Goal: Task Accomplishment & Management: Manage account settings

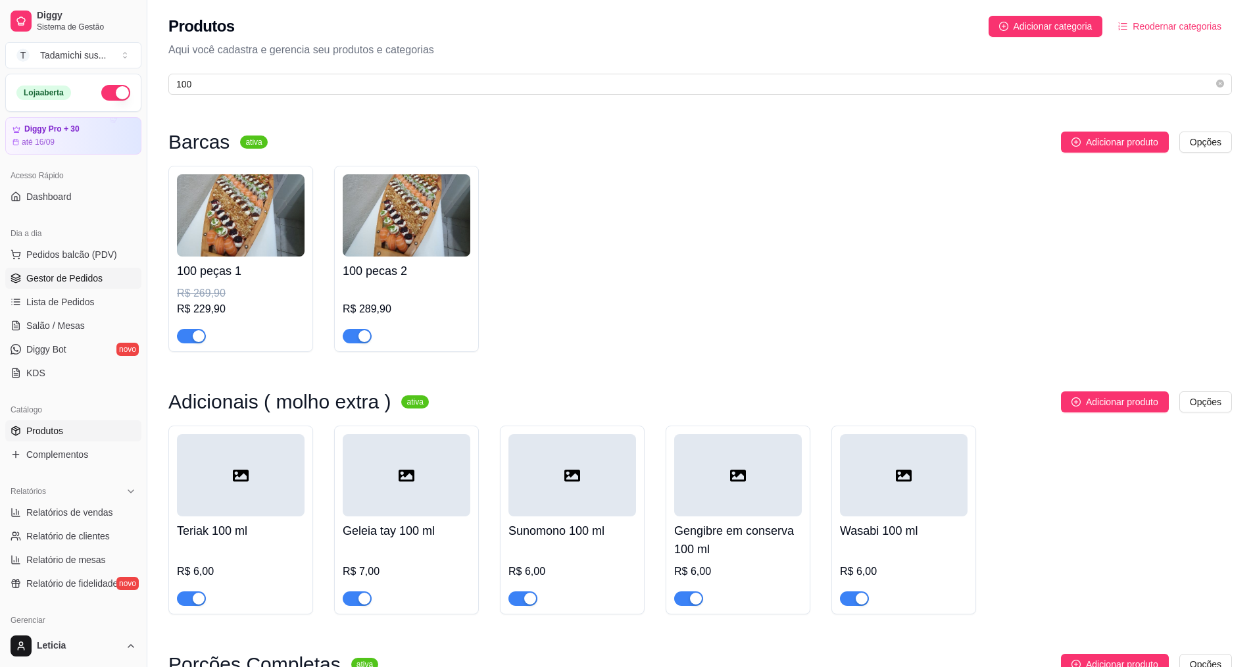
click at [25, 273] on link "Gestor de Pedidos" at bounding box center [73, 278] width 136 height 21
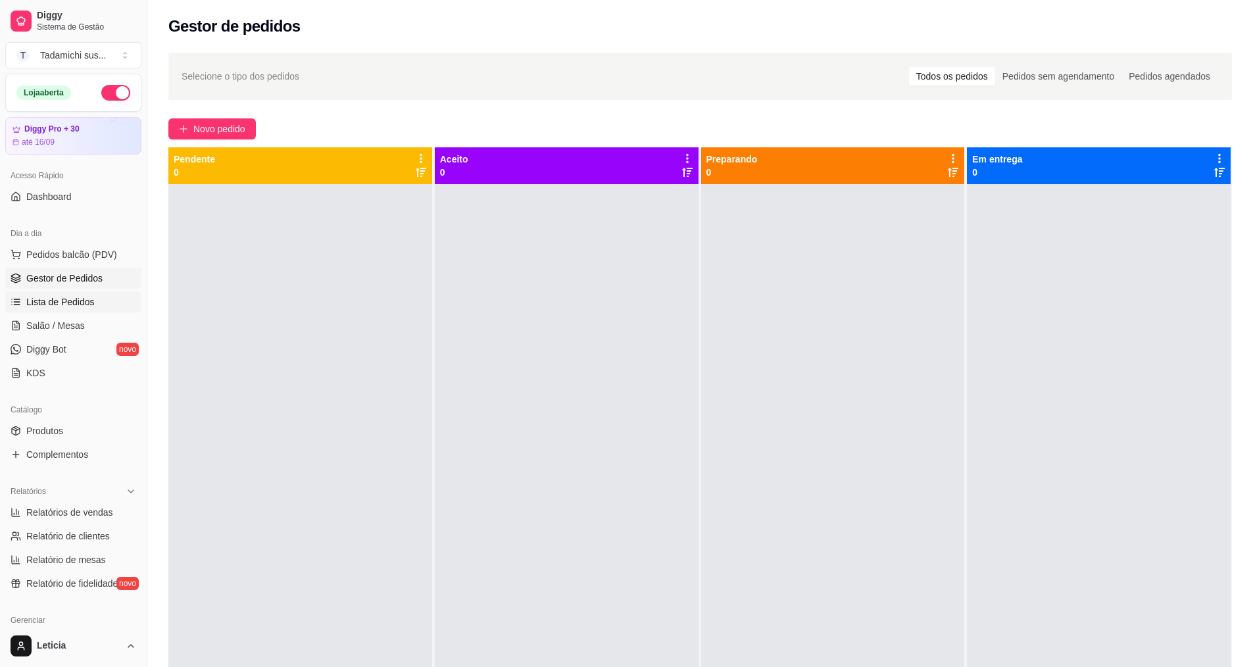
click at [61, 308] on link "Lista de Pedidos" at bounding box center [73, 301] width 136 height 21
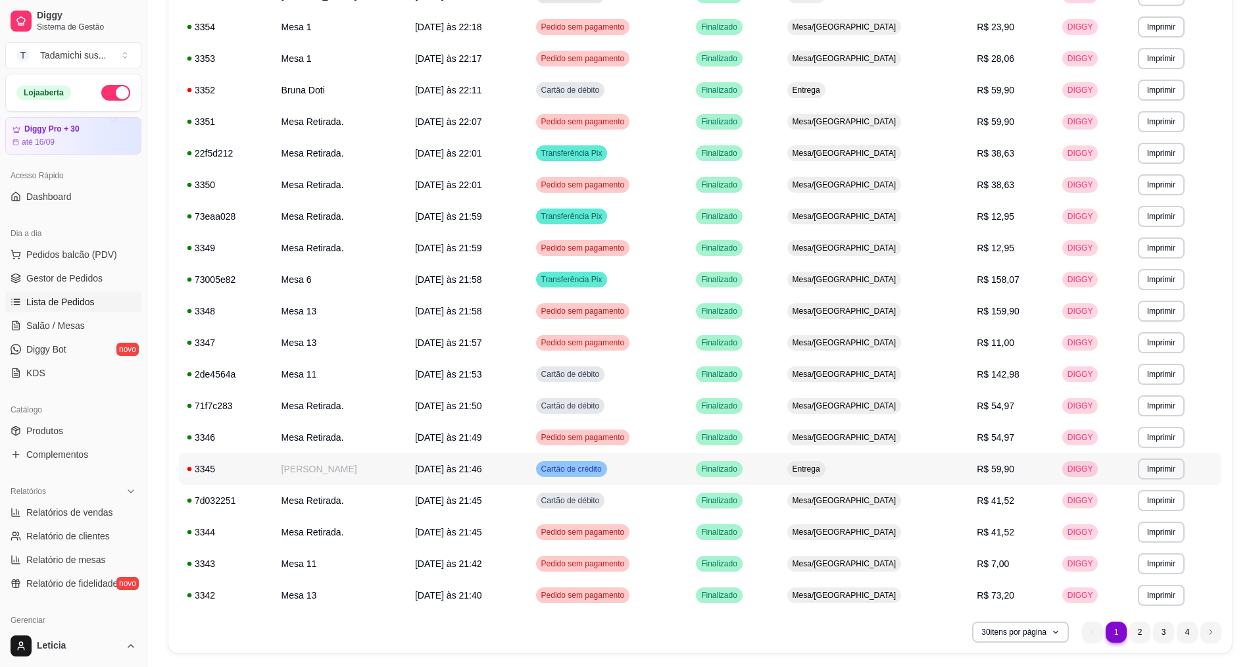
scroll to position [565, 0]
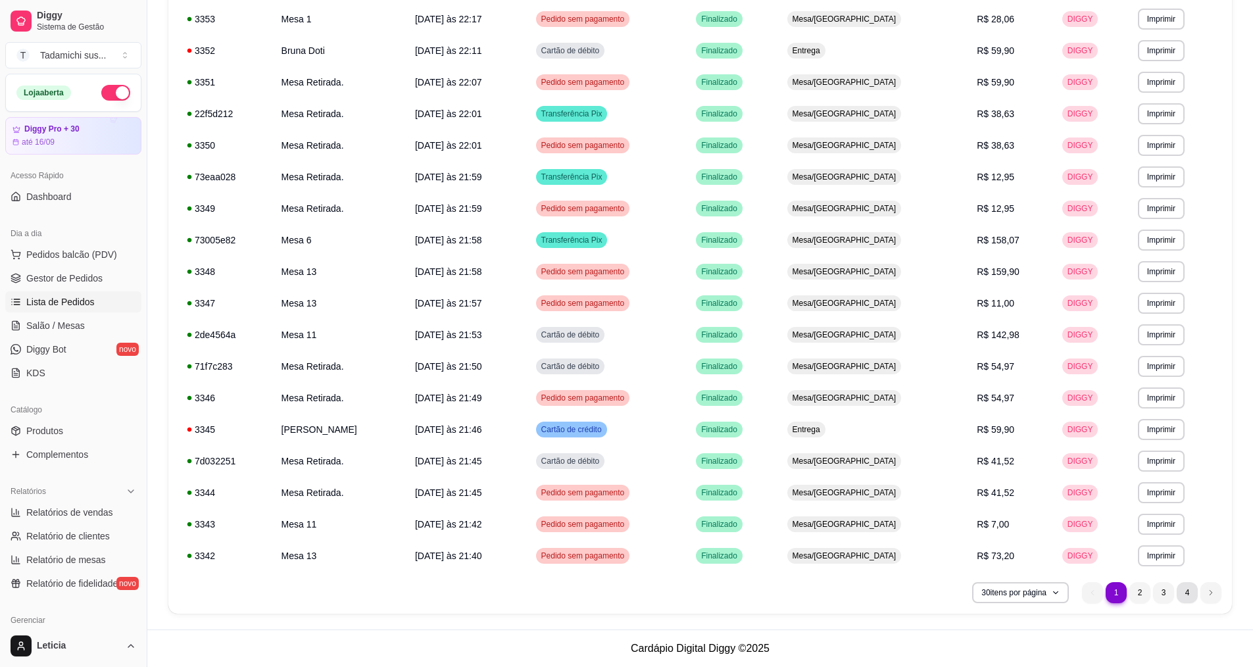
click at [1181, 593] on li "4" at bounding box center [1186, 592] width 21 height 21
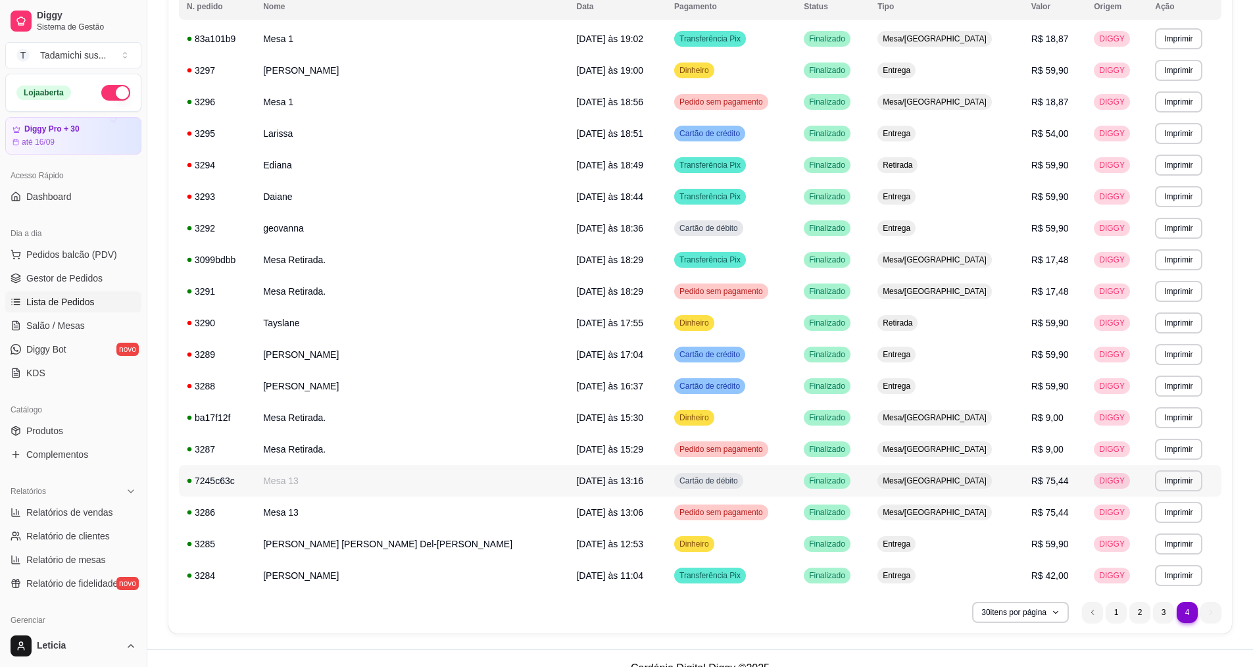
scroll to position [187, 0]
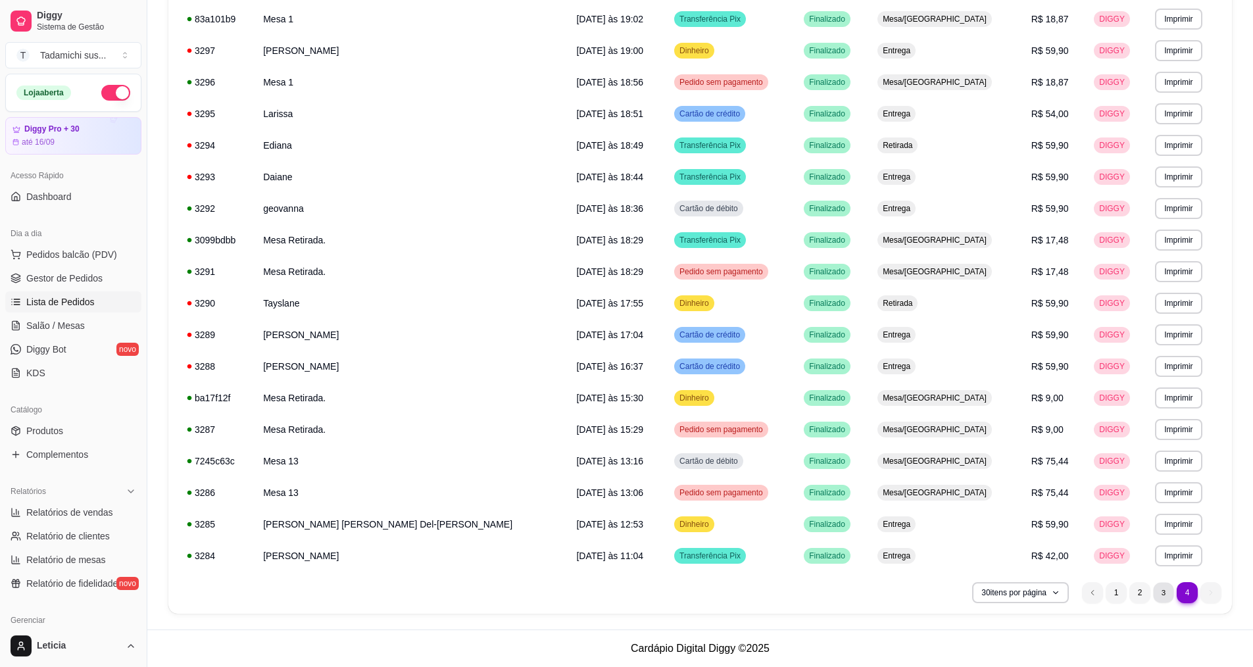
click at [1161, 600] on li "3" at bounding box center [1163, 592] width 20 height 20
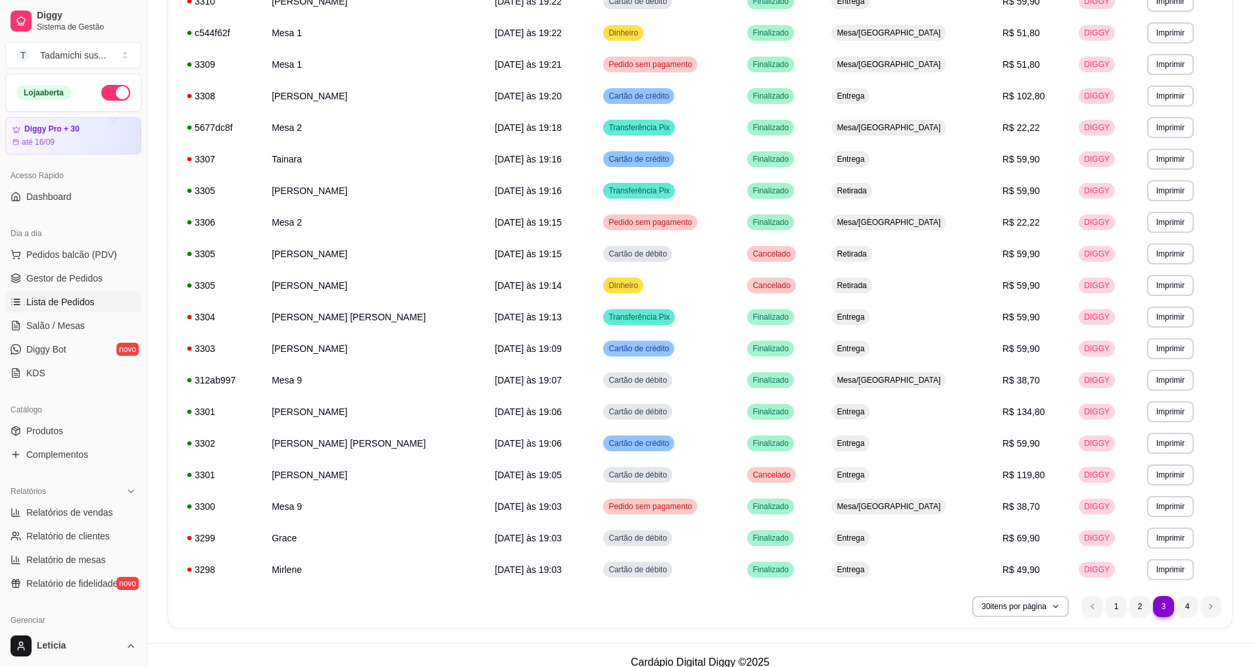
scroll to position [565, 0]
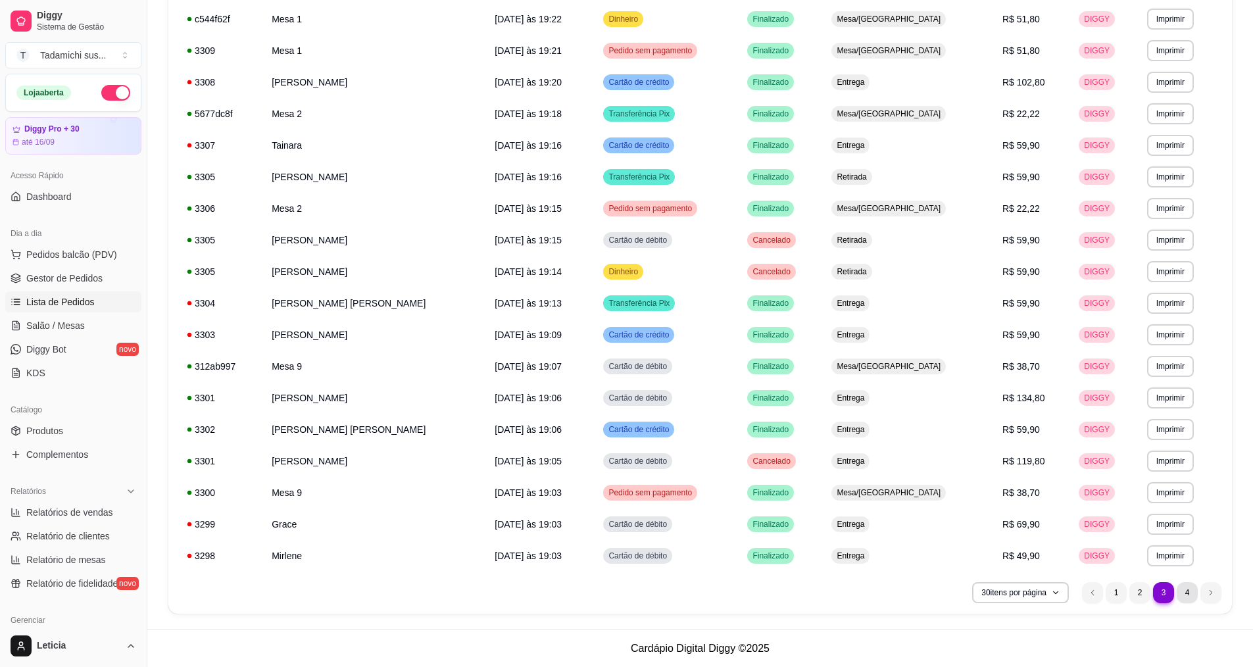
click at [1189, 596] on li "4" at bounding box center [1186, 592] width 21 height 21
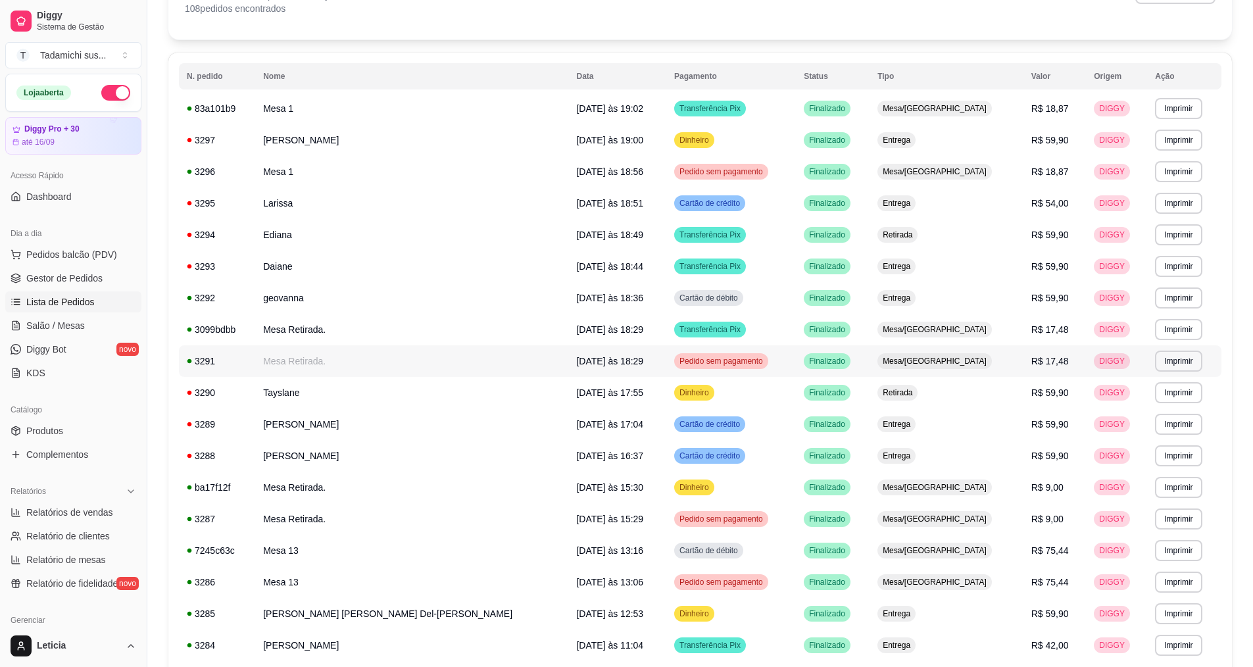
scroll to position [187, 0]
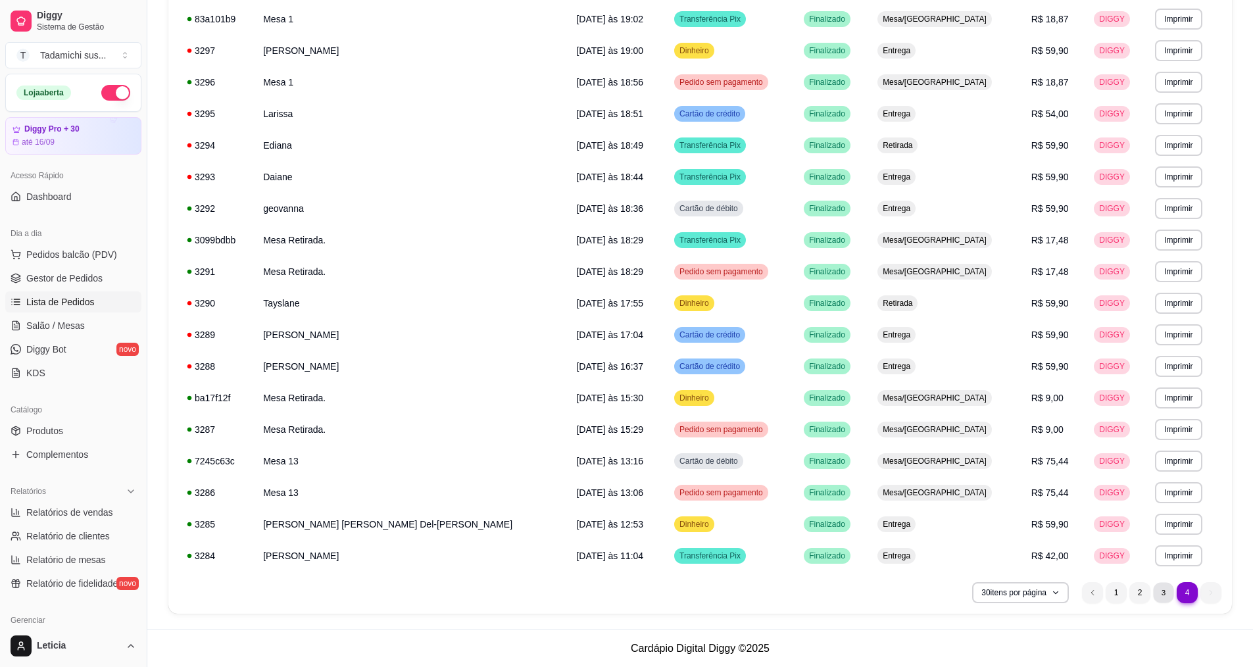
click at [1166, 596] on li "3" at bounding box center [1163, 592] width 20 height 20
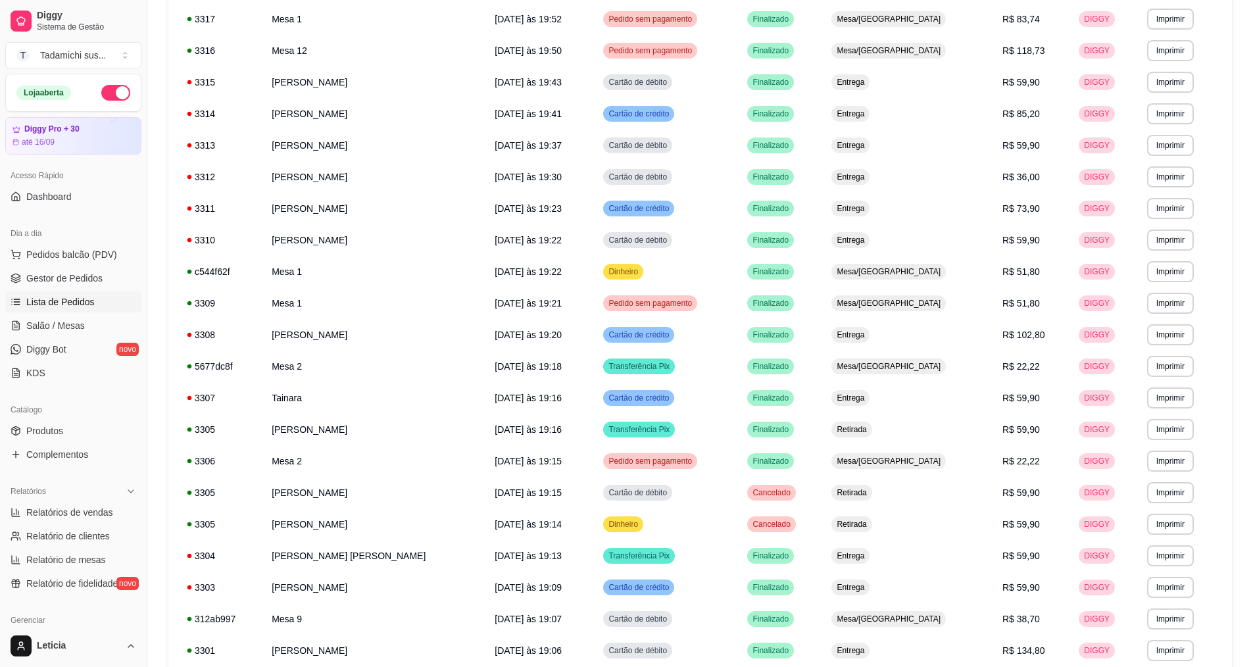
scroll to position [526, 0]
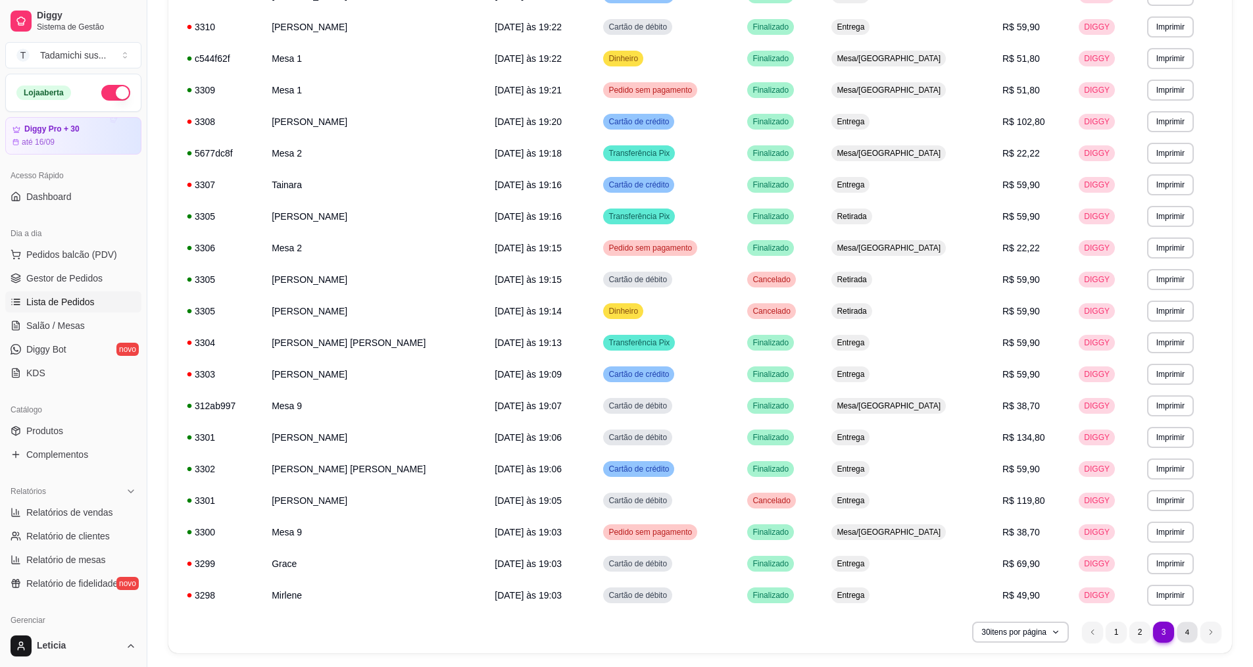
click at [1191, 628] on li "4" at bounding box center [1186, 631] width 20 height 20
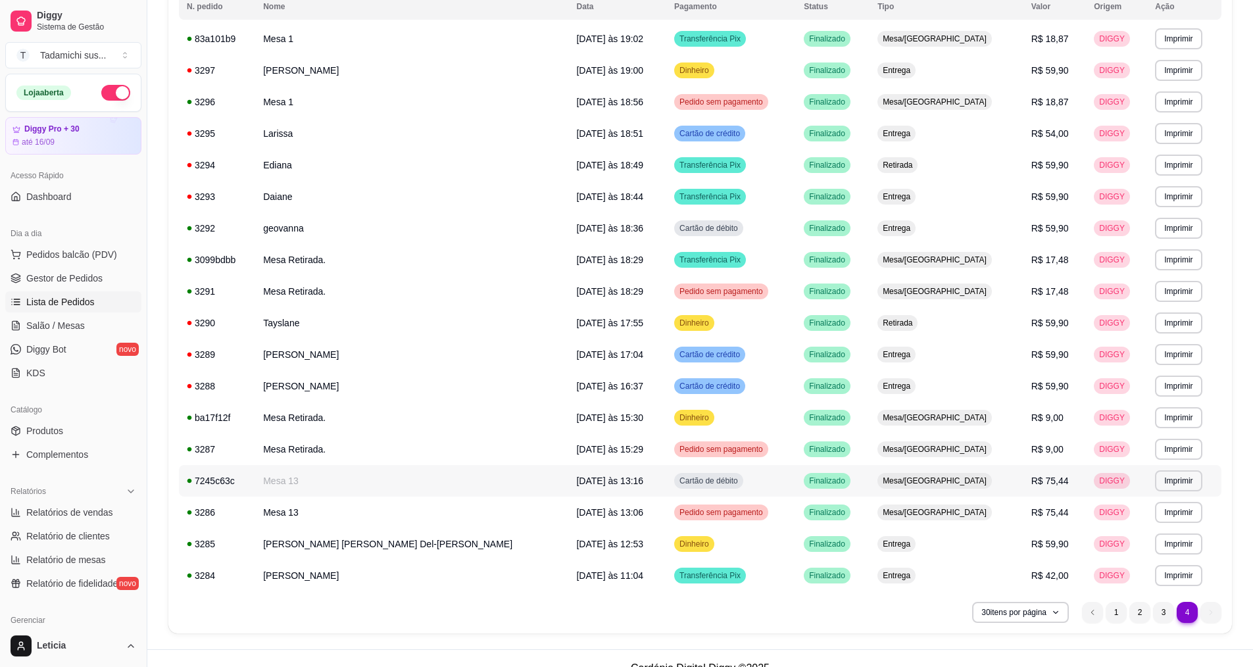
scroll to position [187, 0]
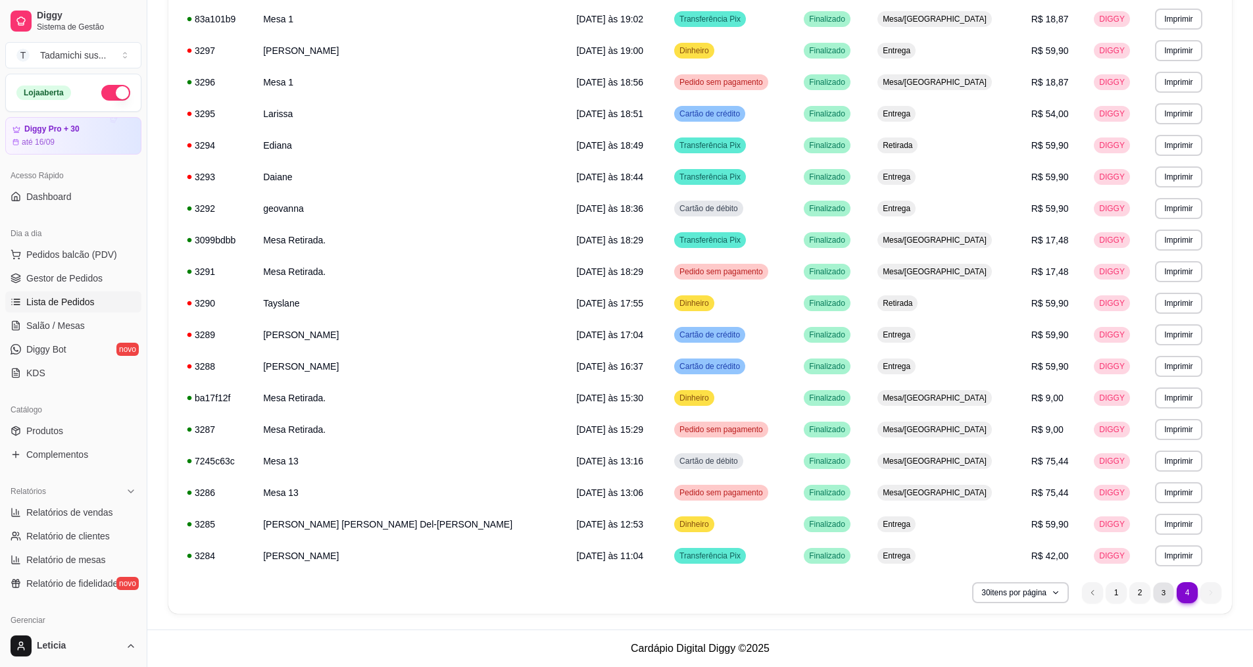
click at [1155, 591] on li "3" at bounding box center [1163, 592] width 20 height 20
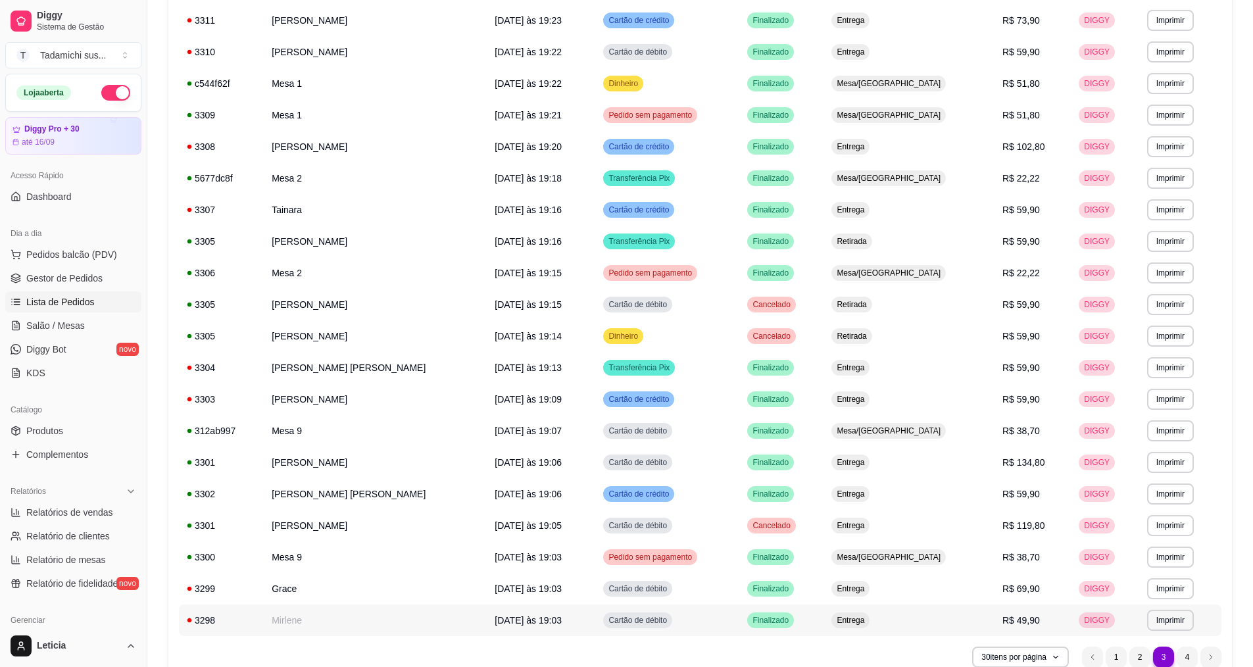
scroll to position [565, 0]
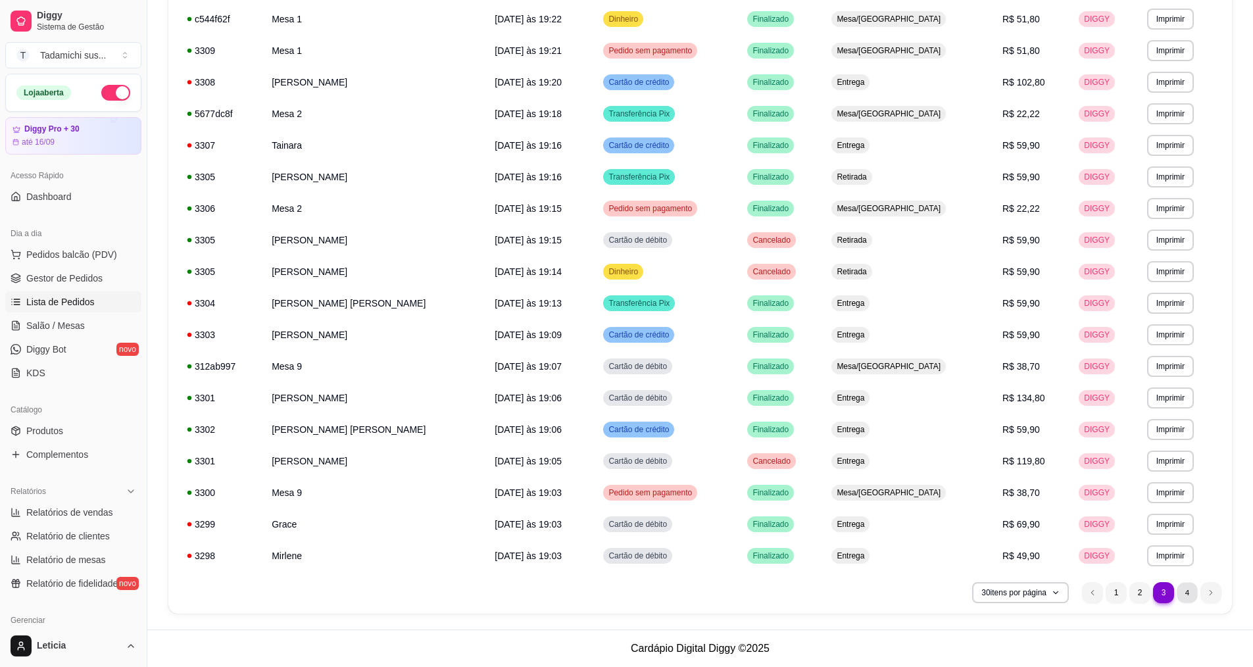
click at [1191, 592] on li "4" at bounding box center [1186, 592] width 20 height 20
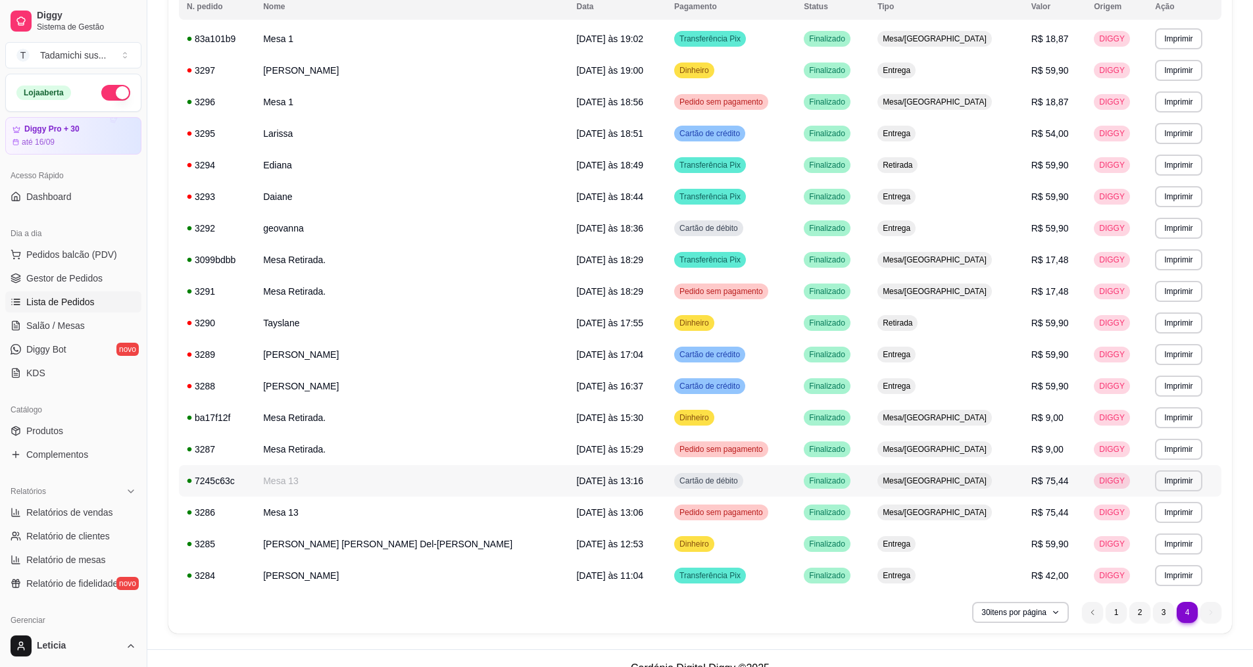
scroll to position [187, 0]
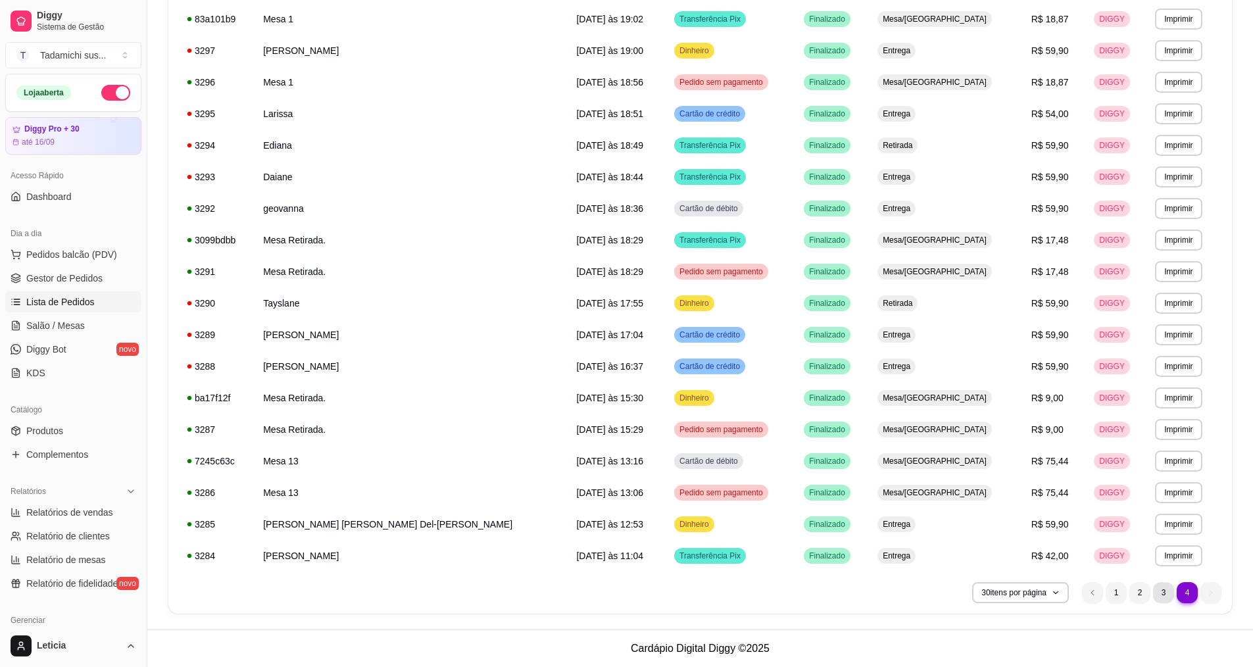
click at [1158, 593] on li "3" at bounding box center [1163, 592] width 21 height 21
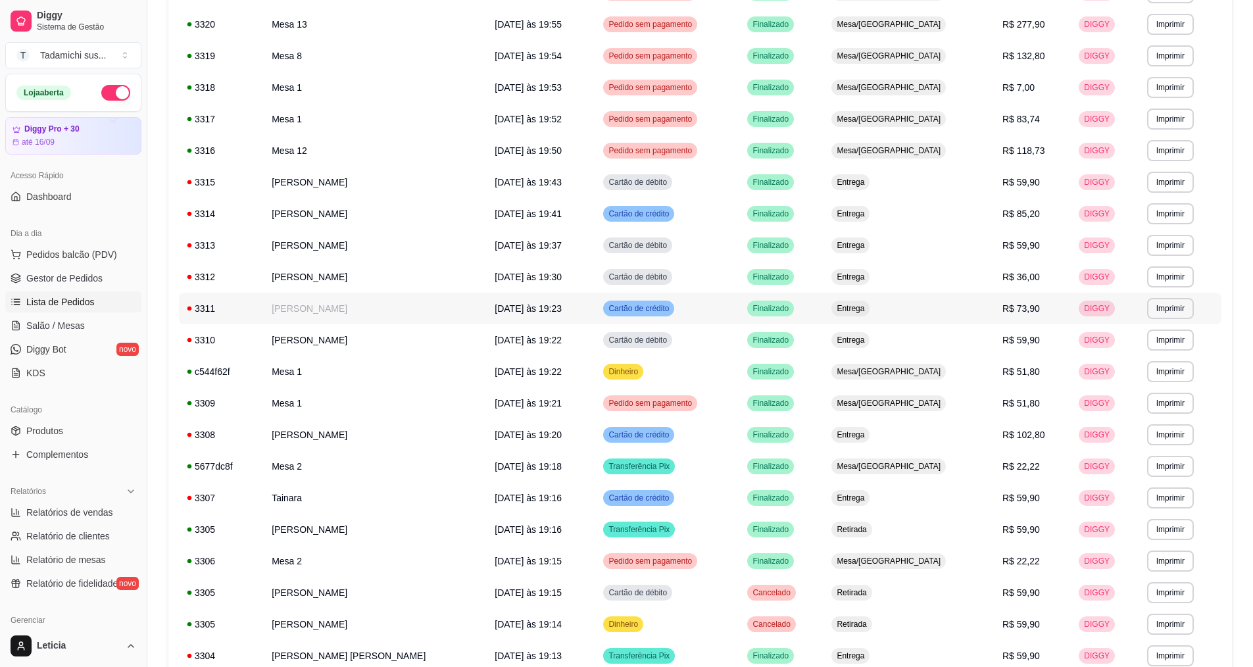
scroll to position [329, 0]
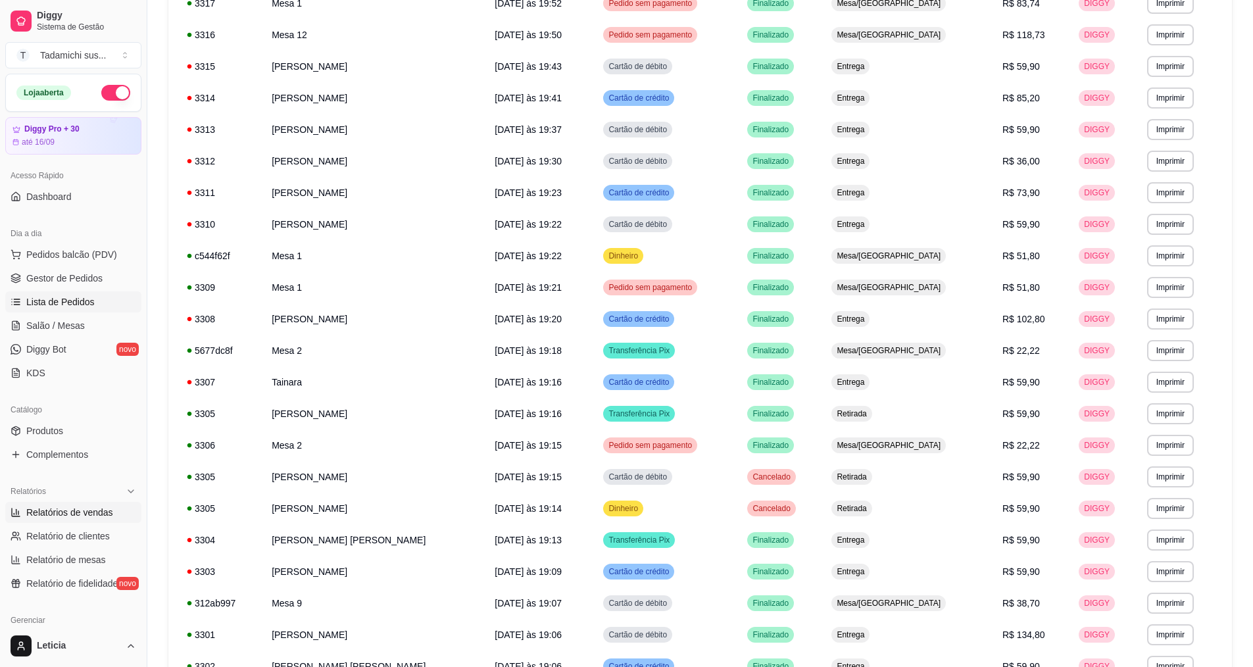
click at [68, 516] on span "Relatórios de vendas" at bounding box center [69, 512] width 87 height 13
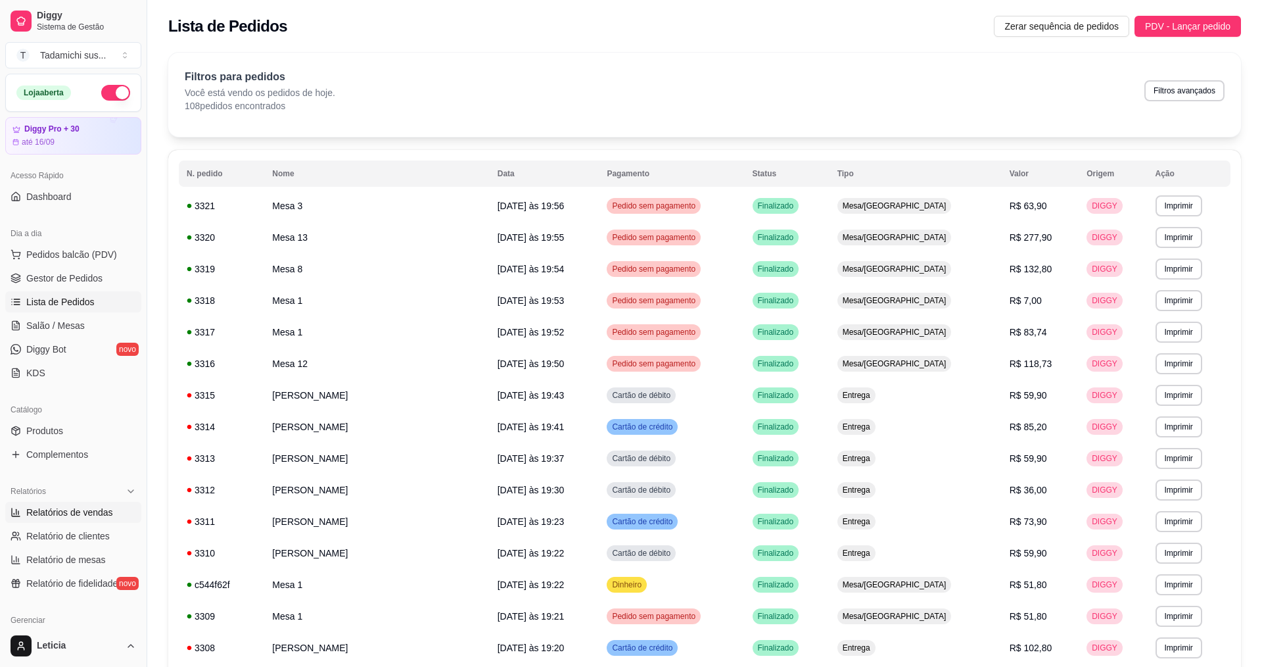
select select "ALL"
select select "0"
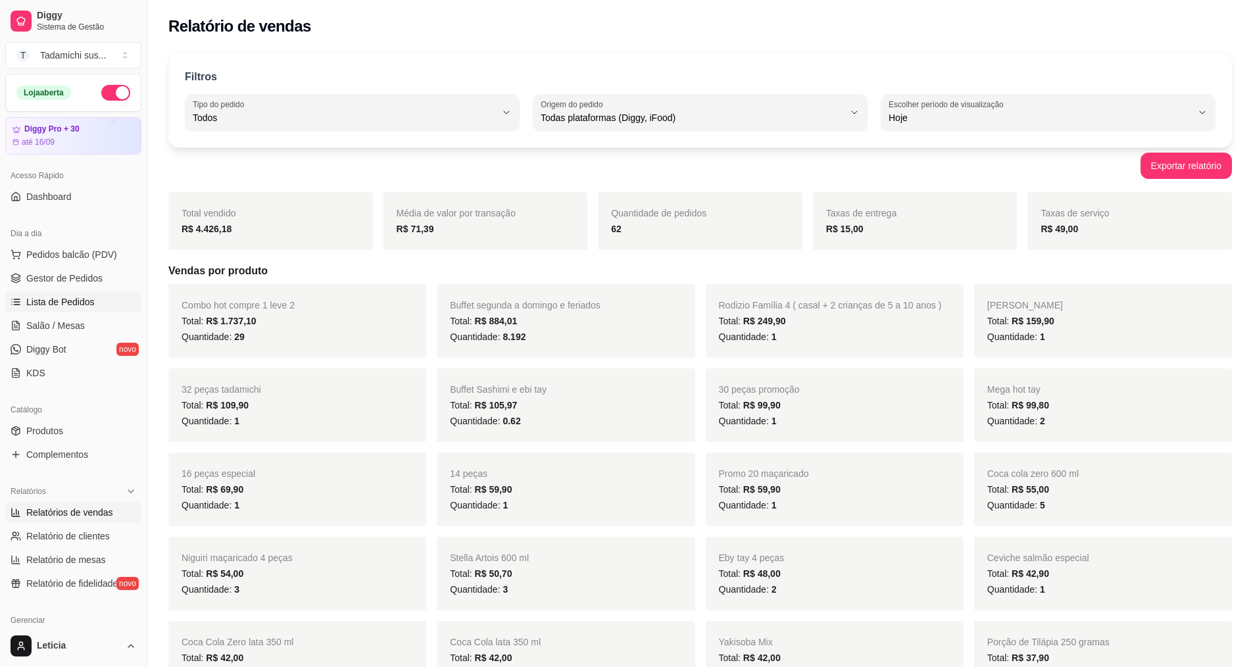
click at [80, 295] on link "Lista de Pedidos" at bounding box center [73, 301] width 136 height 21
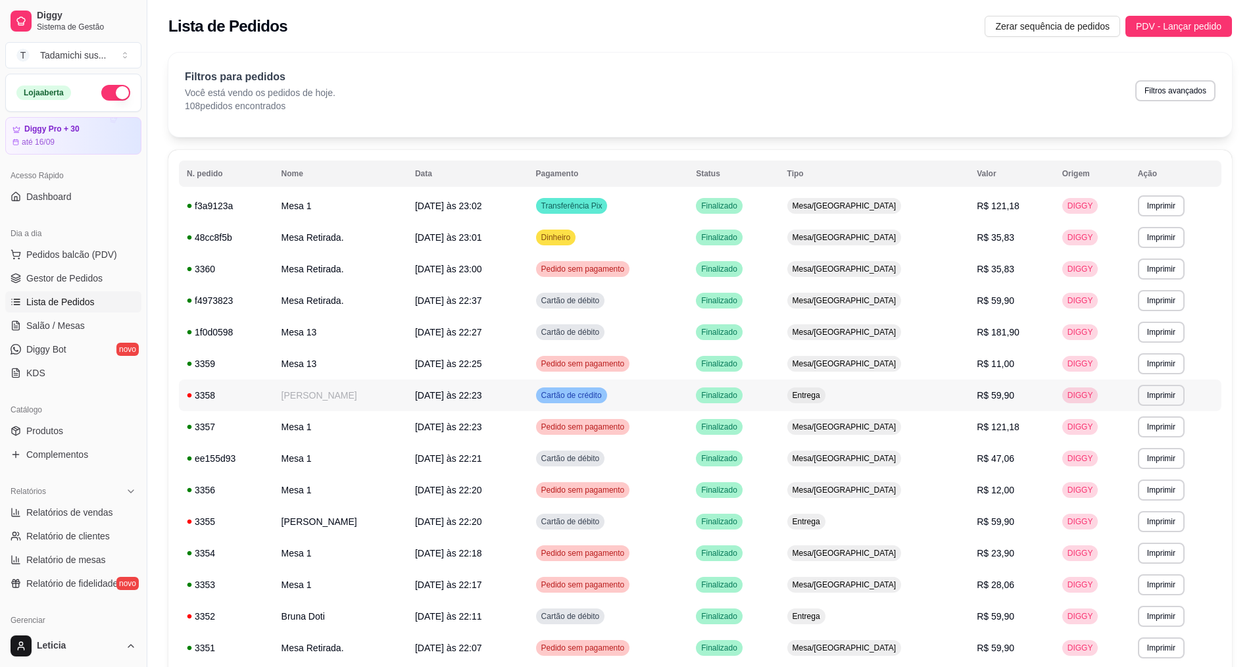
click at [256, 393] on div "3358" at bounding box center [226, 395] width 79 height 13
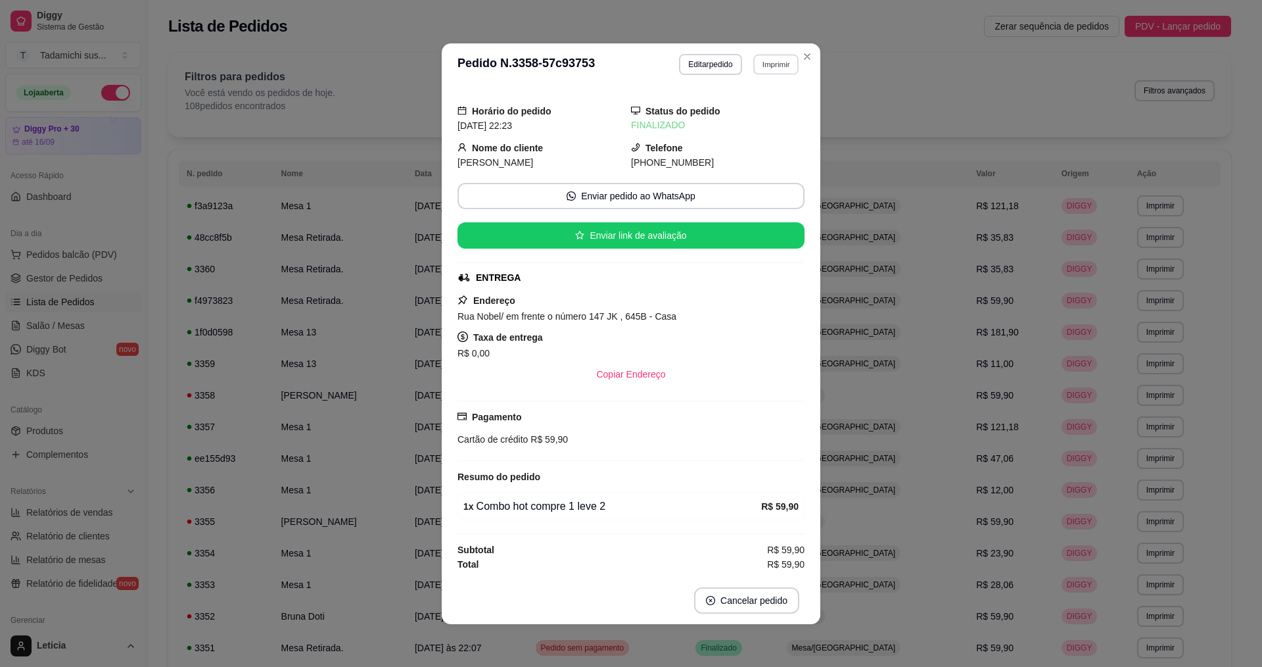
click at [765, 64] on button "Imprimir" at bounding box center [775, 64] width 45 height 20
click at [760, 110] on button "IMPRESSORA" at bounding box center [748, 110] width 101 height 21
click at [781, 71] on button "Imprimir" at bounding box center [775, 64] width 45 height 20
click at [755, 138] on button "IMPRESSORA HAYOM" at bounding box center [748, 136] width 101 height 21
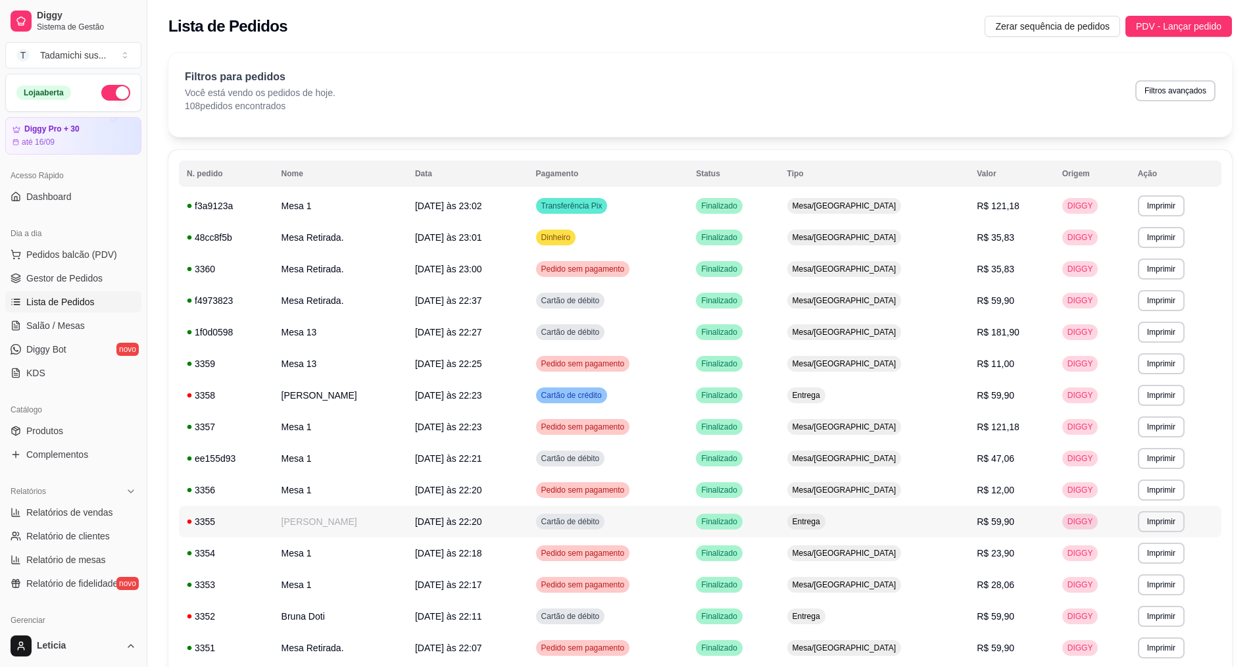
click at [433, 520] on span "[DATE] às 22:20" at bounding box center [448, 521] width 67 height 11
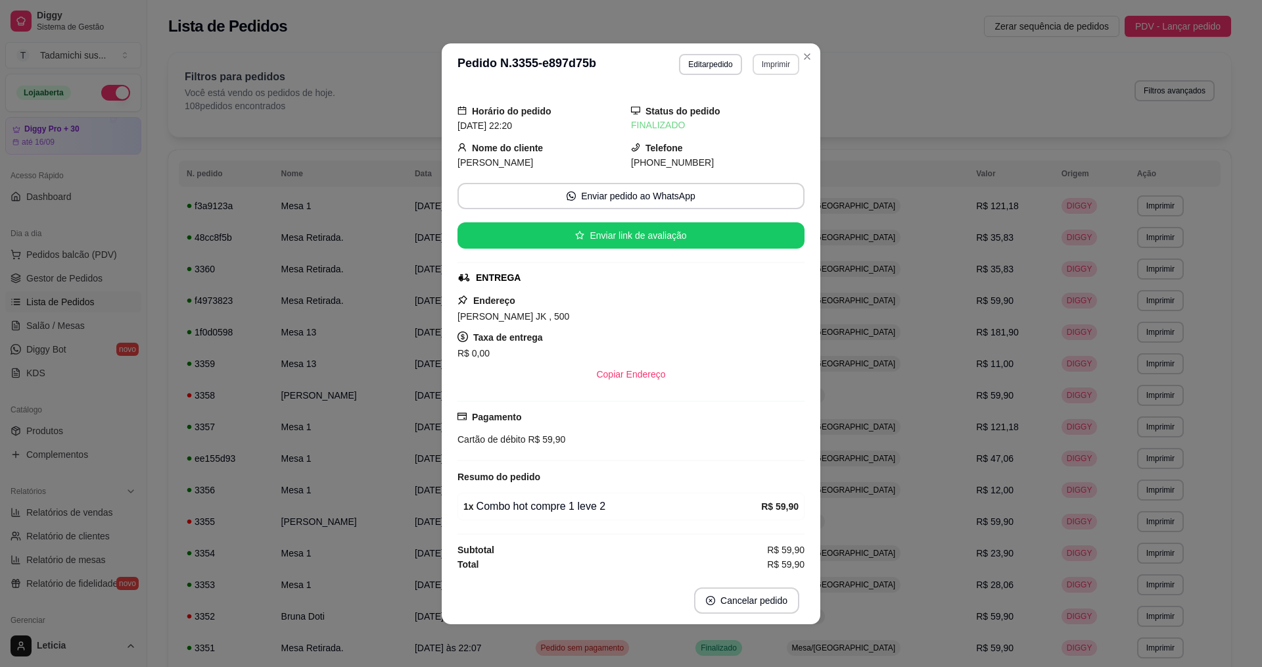
click at [759, 66] on button "Imprimir" at bounding box center [776, 64] width 47 height 21
click at [736, 131] on button "IMPRESSORA HAYOM" at bounding box center [749, 136] width 98 height 20
